Goal: Find specific page/section: Find specific page/section

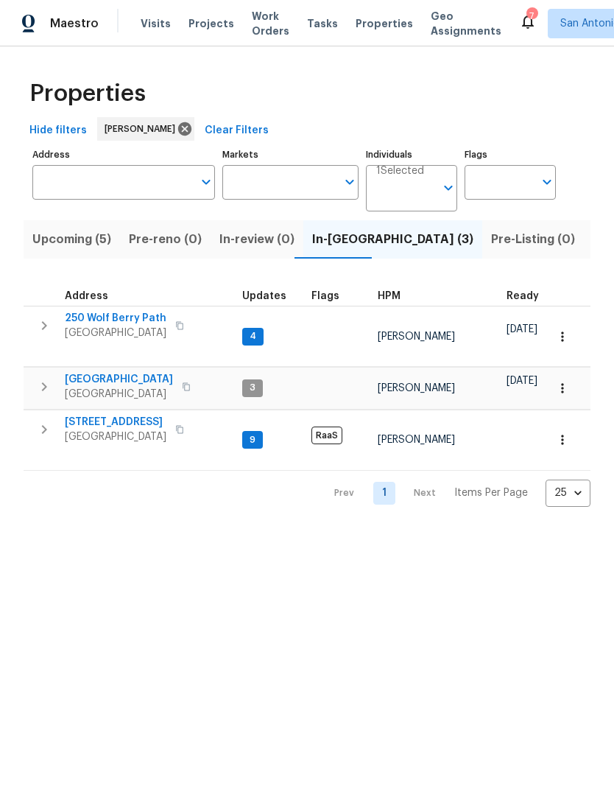
click at [75, 238] on span "Upcoming (5)" at bounding box center [71, 239] width 79 height 21
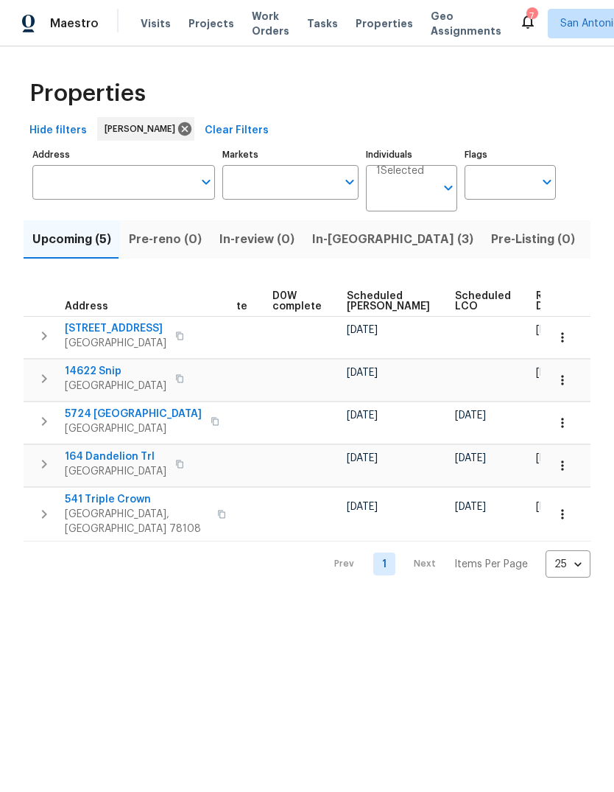
scroll to position [0, 370]
click at [537, 297] on span "Ready Date" at bounding box center [553, 301] width 32 height 21
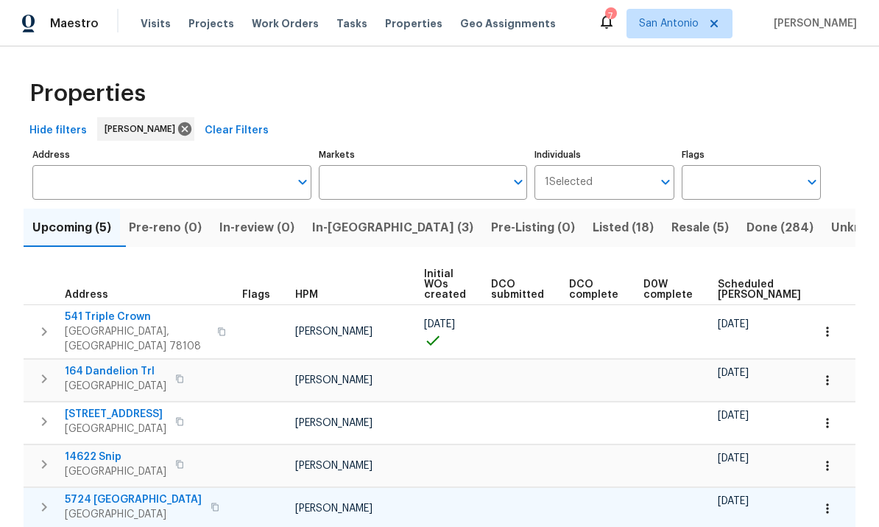
click at [392, 490] on td "[PERSON_NAME]" at bounding box center [353, 508] width 129 height 42
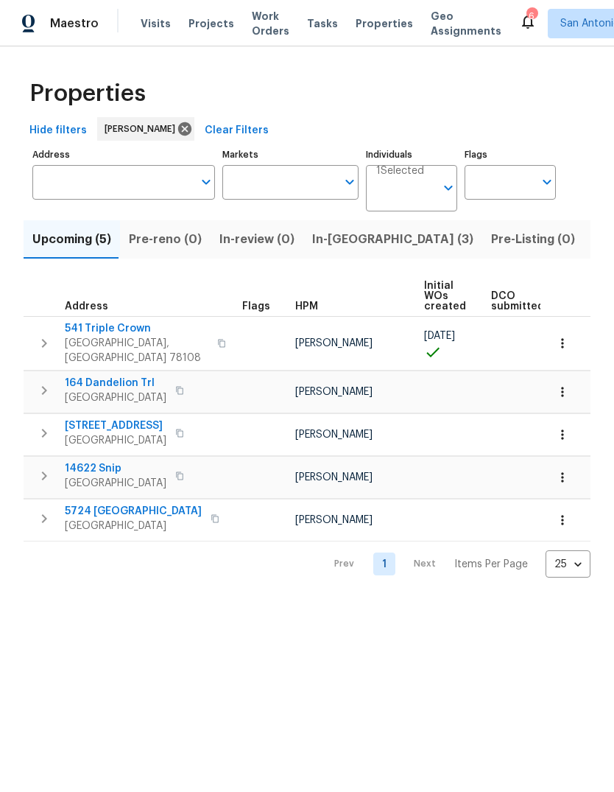
click at [337, 245] on span "In-reno (3)" at bounding box center [392, 239] width 161 height 21
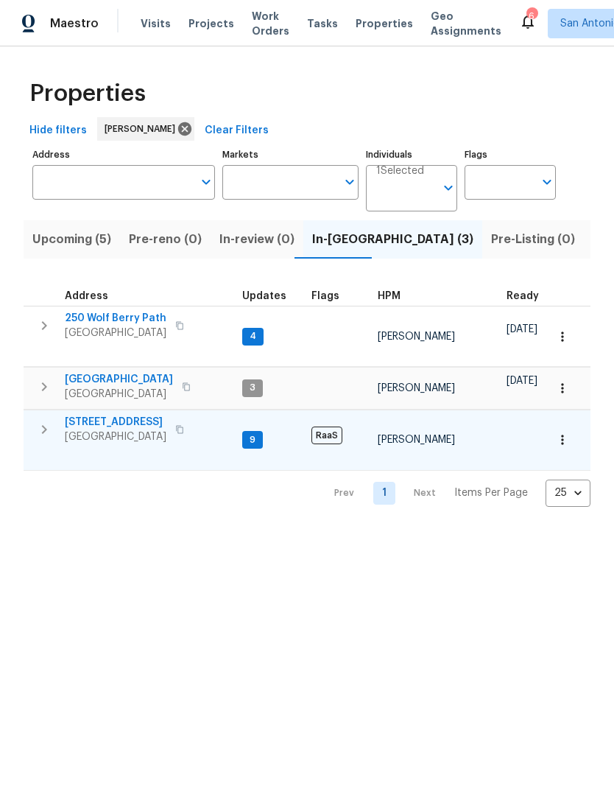
click at [51, 422] on icon "button" at bounding box center [44, 430] width 18 height 18
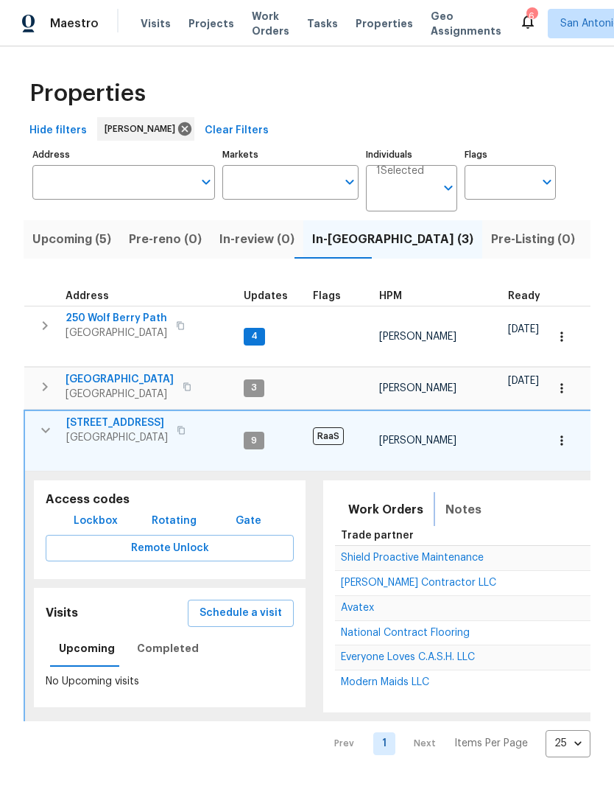
click at [453, 499] on span "Notes" at bounding box center [464, 509] width 36 height 21
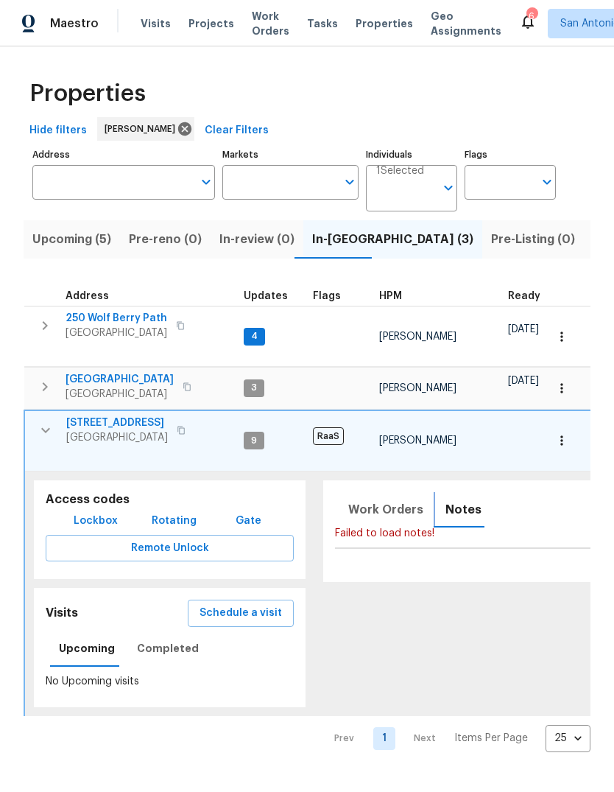
click at [460, 499] on span "Notes" at bounding box center [464, 509] width 36 height 21
click at [118, 430] on span "San Antonio, TX 78218" at bounding box center [117, 437] width 102 height 15
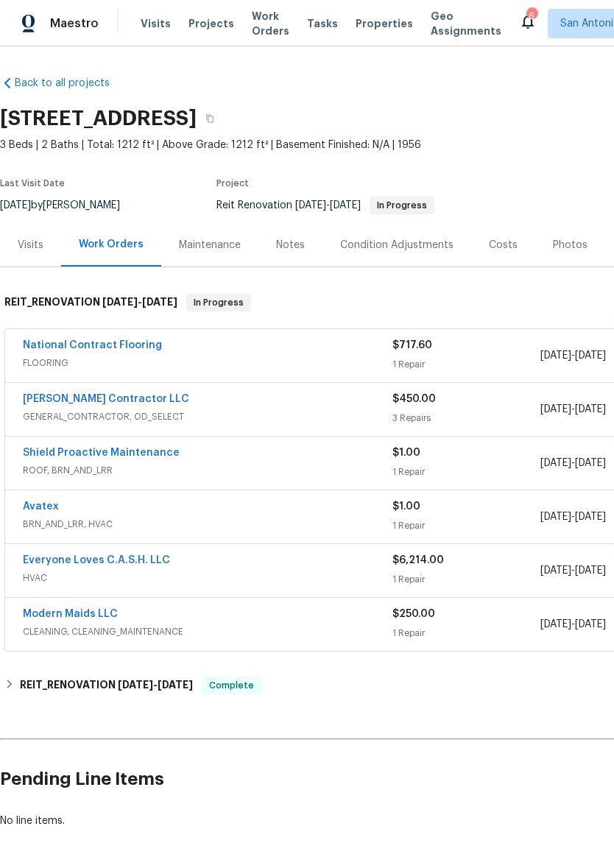
click at [291, 245] on div "Notes" at bounding box center [290, 245] width 29 height 15
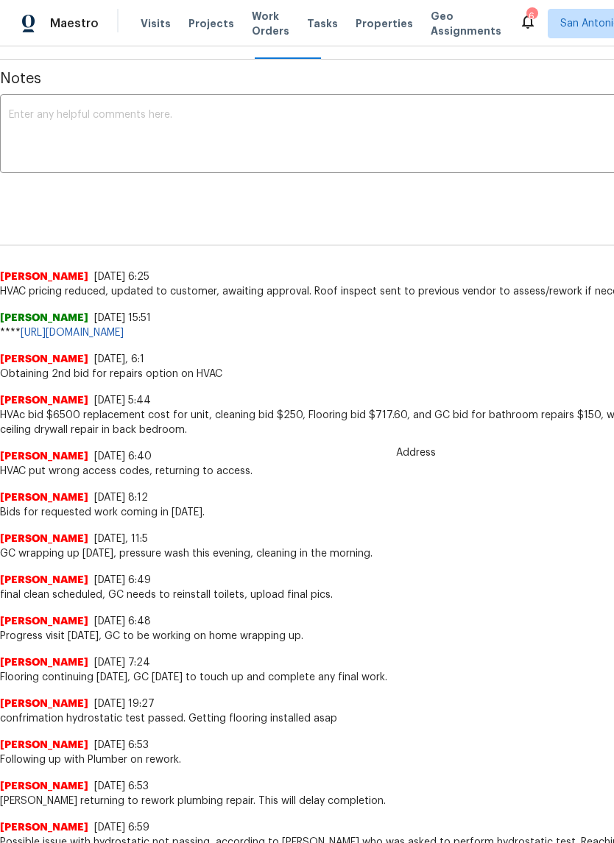
scroll to position [172, -1]
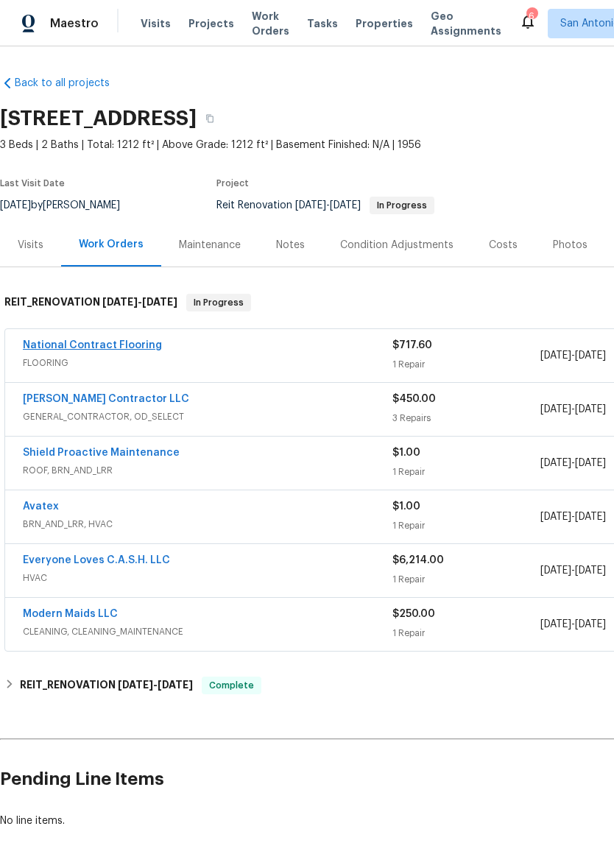
click at [26, 350] on link "National Contract Flooring" at bounding box center [92, 345] width 139 height 10
